Goal: Use online tool/utility: Utilize a website feature to perform a specific function

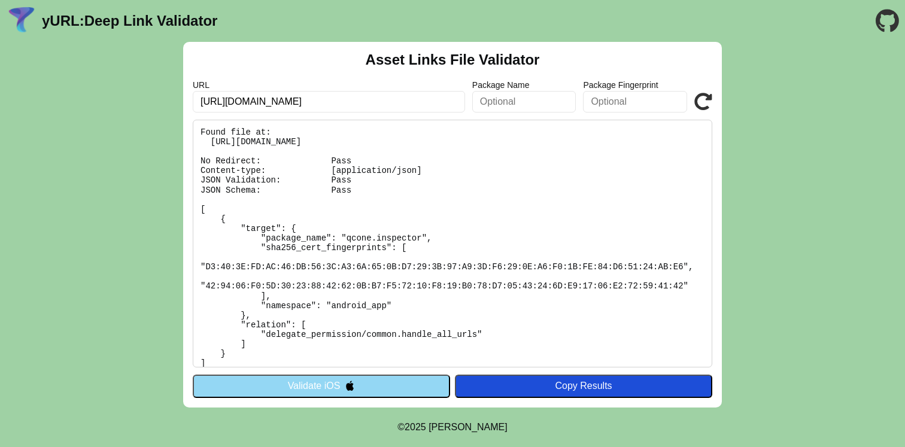
scroll to position [8, 0]
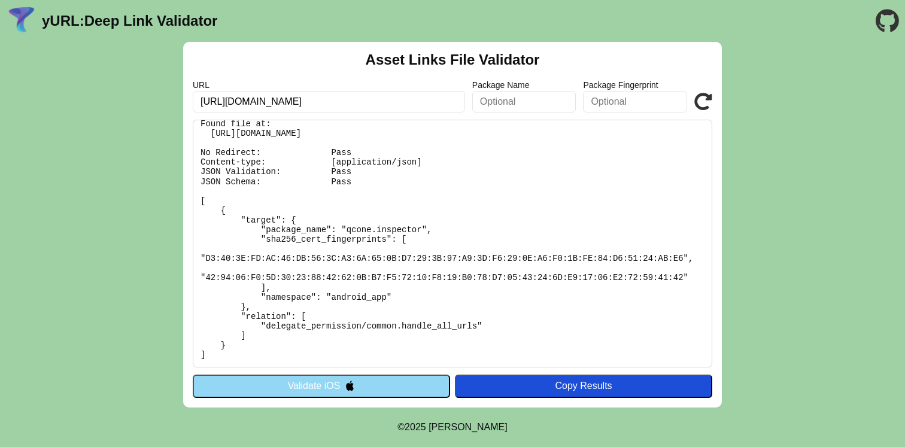
click at [574, 212] on pre "Found file at: https://agriintegration.qcone.com/.well-known/assetlinks.json No…" at bounding box center [452, 244] width 519 height 248
click at [329, 388] on button "Validate iOS" at bounding box center [321, 386] width 257 height 23
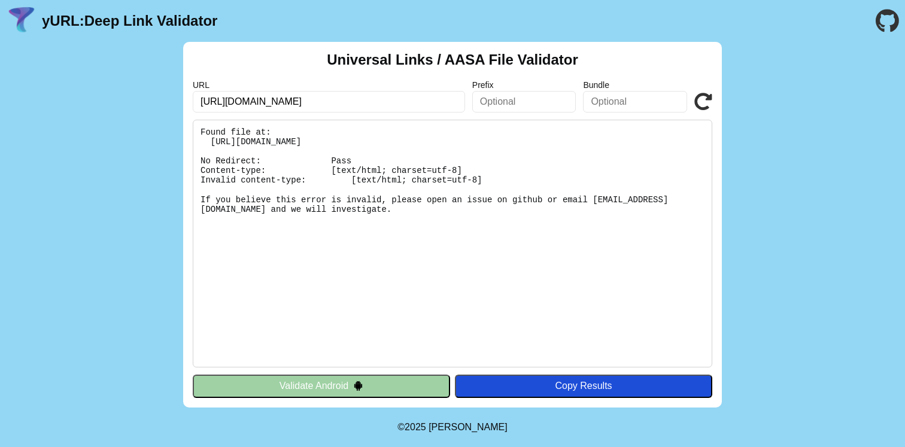
click at [390, 181] on pre "Found file at: https://agriintegration.qcone.com/.well-known/apple-app-site-ass…" at bounding box center [452, 244] width 519 height 248
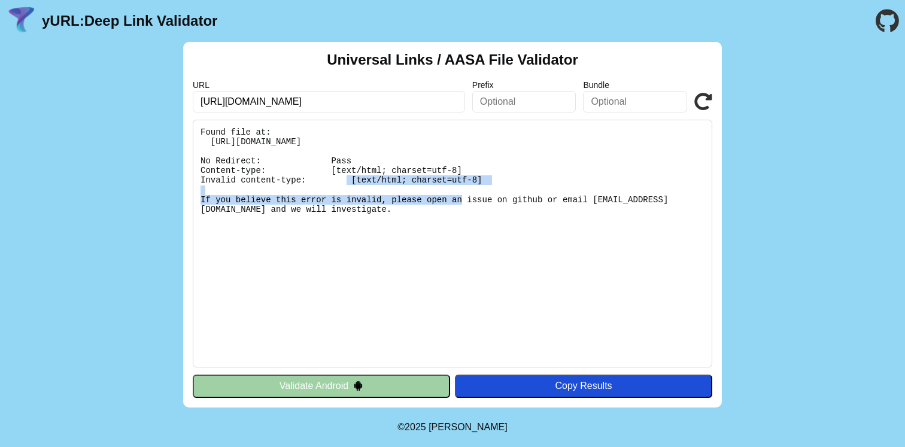
drag, startPoint x: 328, startPoint y: 171, endPoint x: 490, endPoint y: 179, distance: 162.3
click at [490, 179] on pre "Found file at: [URL][DOMAIN_NAME] No Redirect: Pass Content-type: [text/html; c…" at bounding box center [452, 244] width 519 height 248
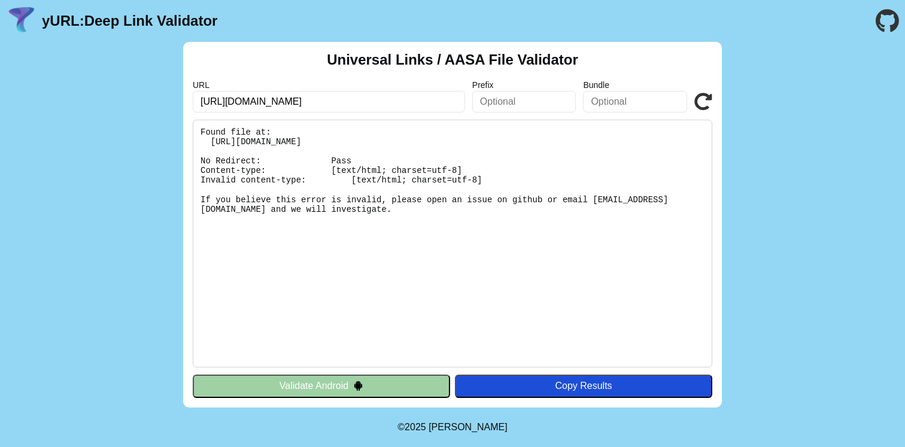
click at [317, 378] on button "Validate Android" at bounding box center [321, 386] width 257 height 23
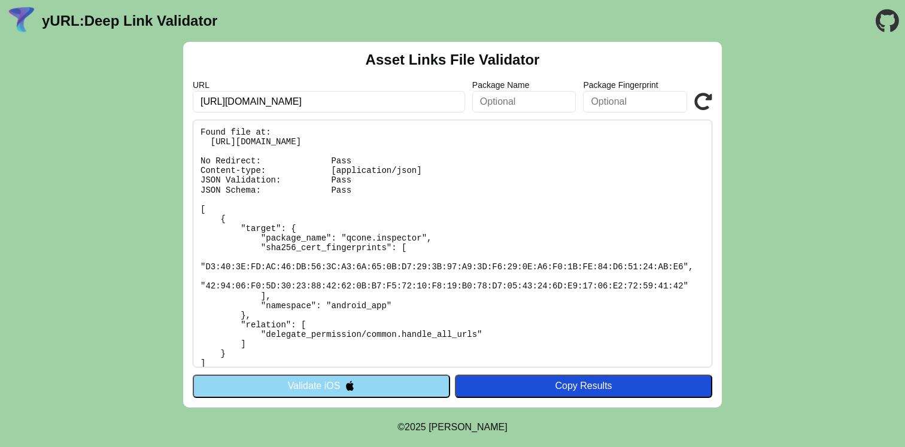
click at [406, 383] on button "Validate iOS" at bounding box center [321, 386] width 257 height 23
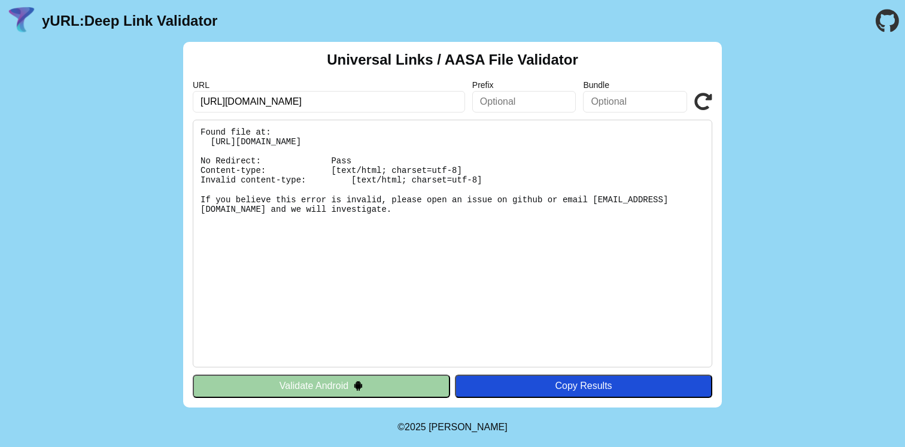
click at [699, 98] on icon at bounding box center [703, 102] width 18 height 18
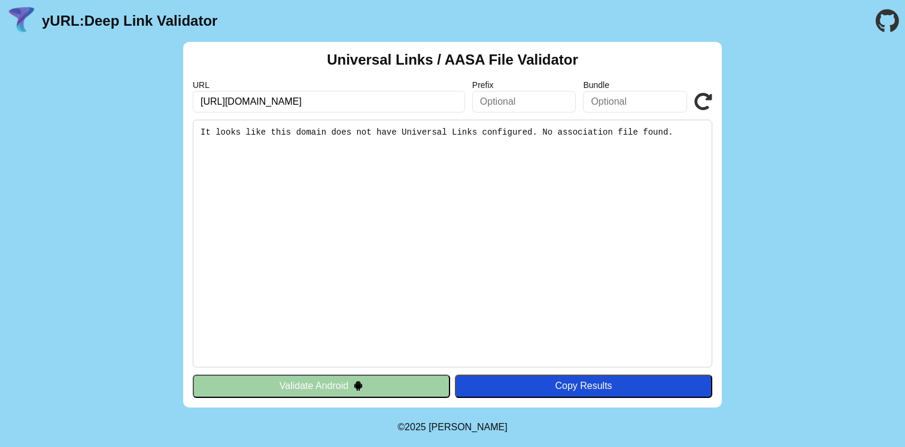
click at [699, 98] on icon at bounding box center [703, 102] width 18 height 18
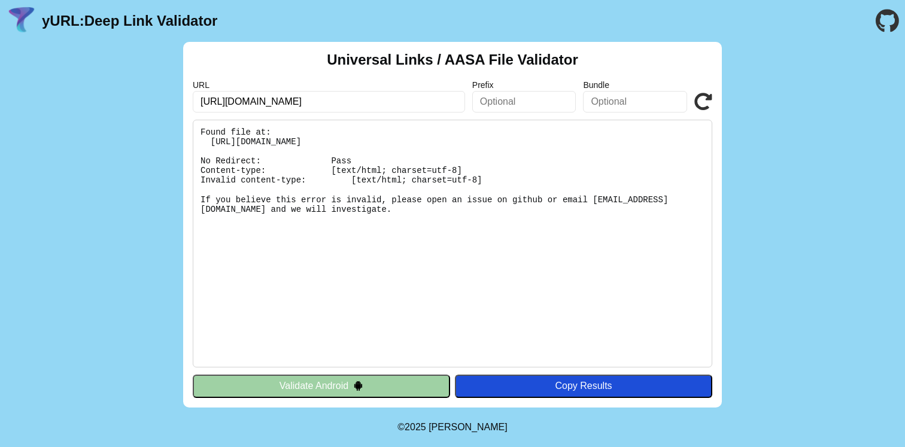
click at [699, 98] on icon at bounding box center [703, 102] width 18 height 18
click at [705, 107] on icon at bounding box center [703, 102] width 18 height 18
click at [380, 105] on input "[URL][DOMAIN_NAME]" at bounding box center [329, 102] width 272 height 22
